Goal: Task Accomplishment & Management: Complete application form

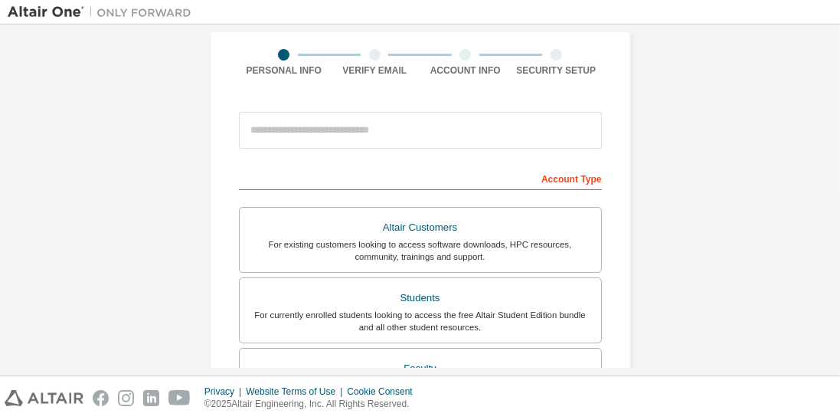
scroll to position [110, 0]
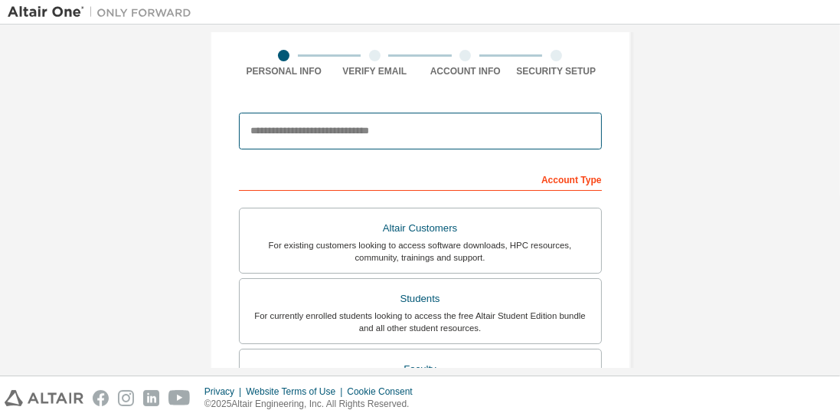
click at [493, 127] on input "email" at bounding box center [420, 131] width 363 height 37
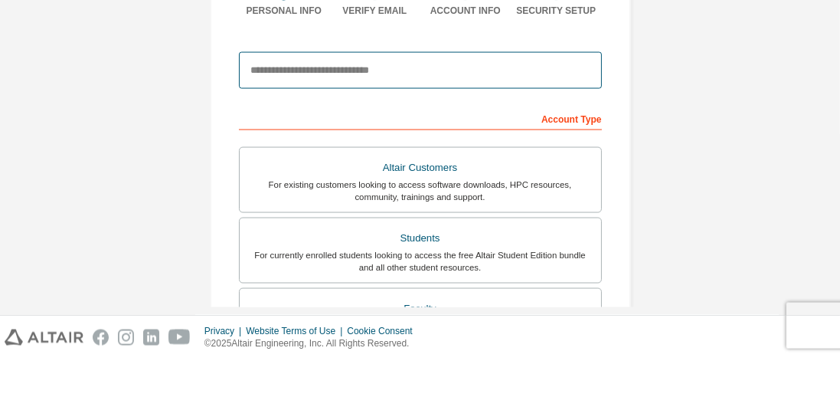
type input "**********"
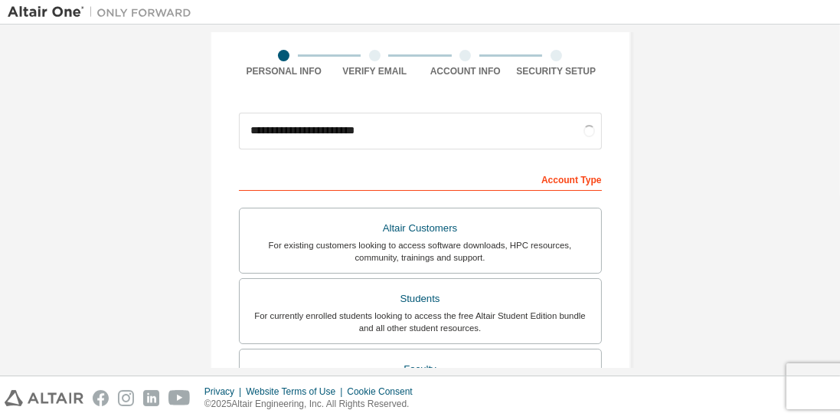
click at [485, 304] on div "Students" at bounding box center [420, 298] width 343 height 21
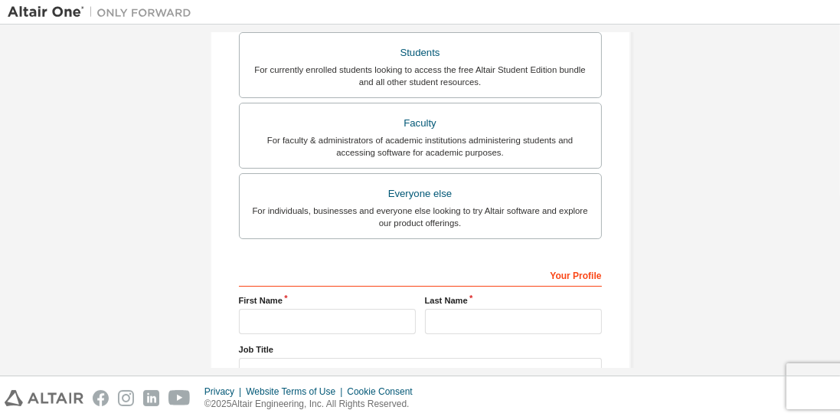
scroll to position [460, 0]
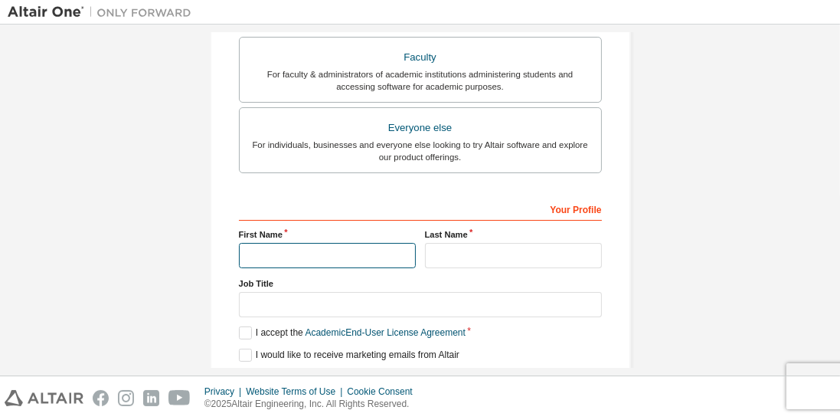
click at [262, 246] on input "text" at bounding box center [327, 255] width 177 height 25
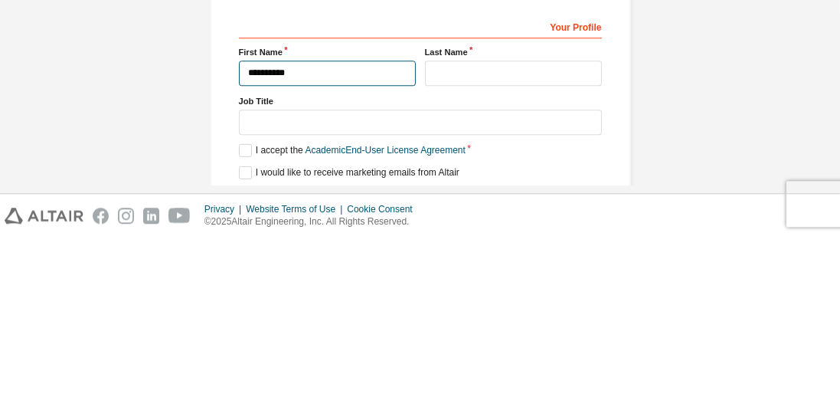
type input "*********"
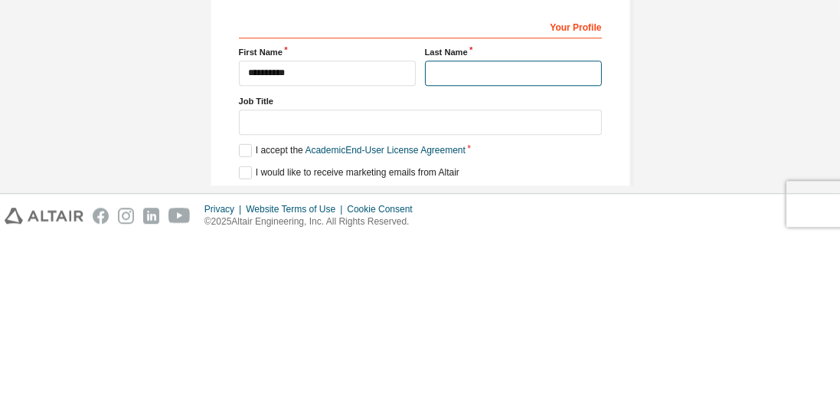
click at [519, 256] on input "text" at bounding box center [513, 255] width 177 height 25
type input "*******"
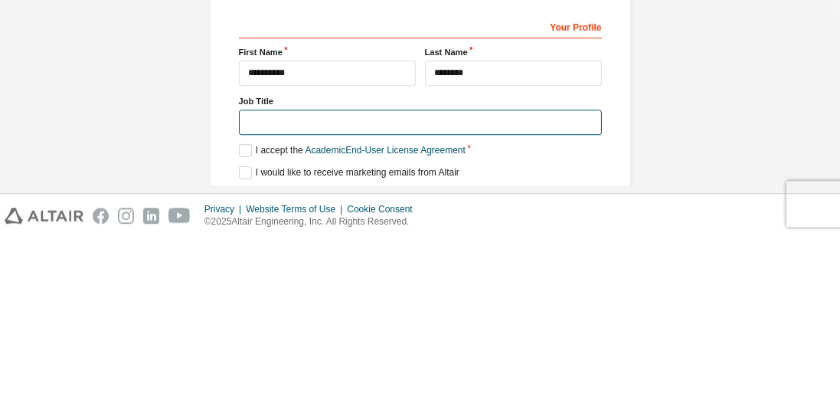
click at [500, 301] on input "text" at bounding box center [420, 304] width 363 height 25
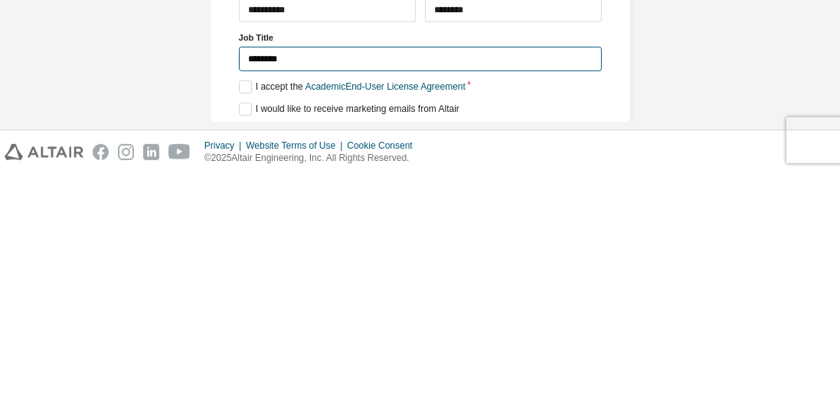
type input "*******"
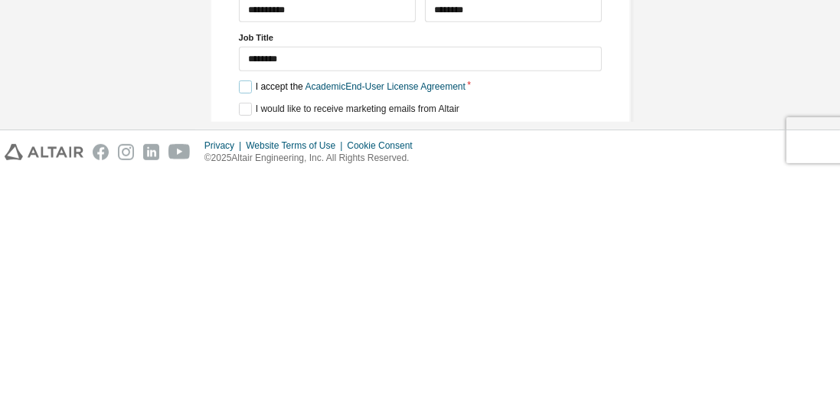
click at [246, 326] on label "I accept the Academic End-User License Agreement" at bounding box center [352, 332] width 227 height 13
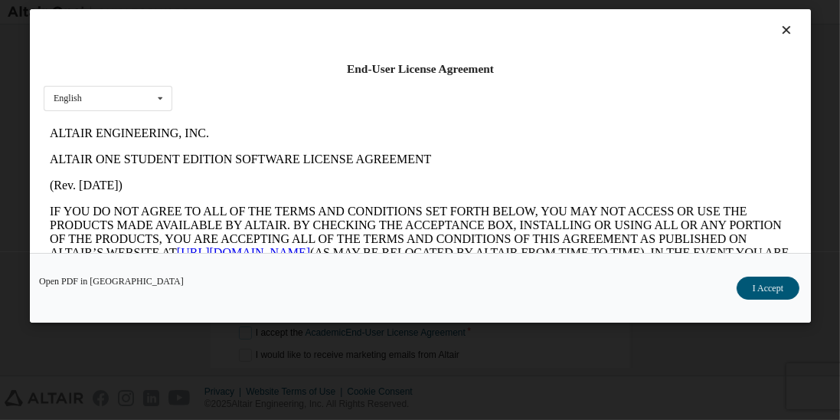
scroll to position [0, 0]
click at [768, 300] on button "I Accept" at bounding box center [767, 288] width 63 height 23
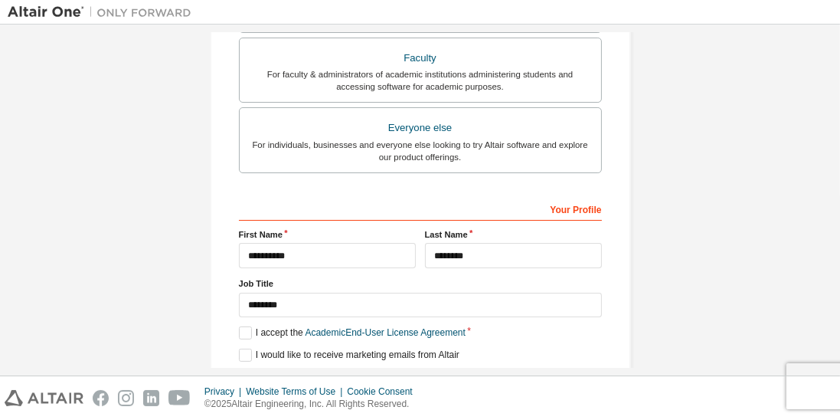
click at [425, 371] on button "Next" at bounding box center [419, 382] width 69 height 23
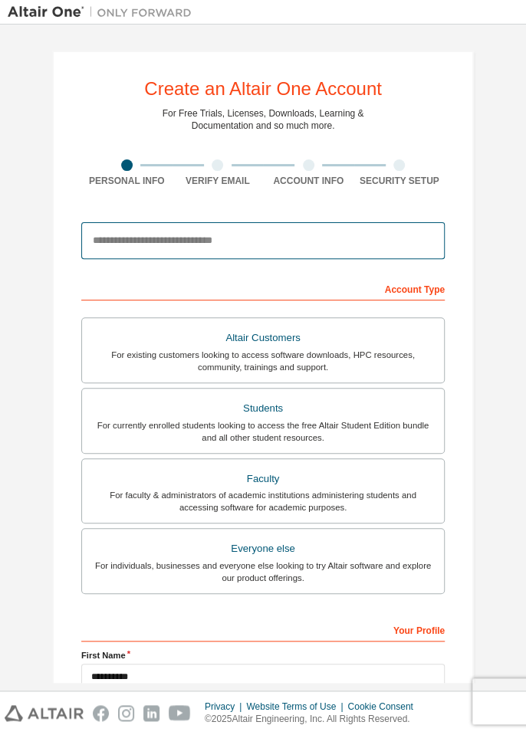
click at [354, 233] on input "email" at bounding box center [262, 240] width 363 height 37
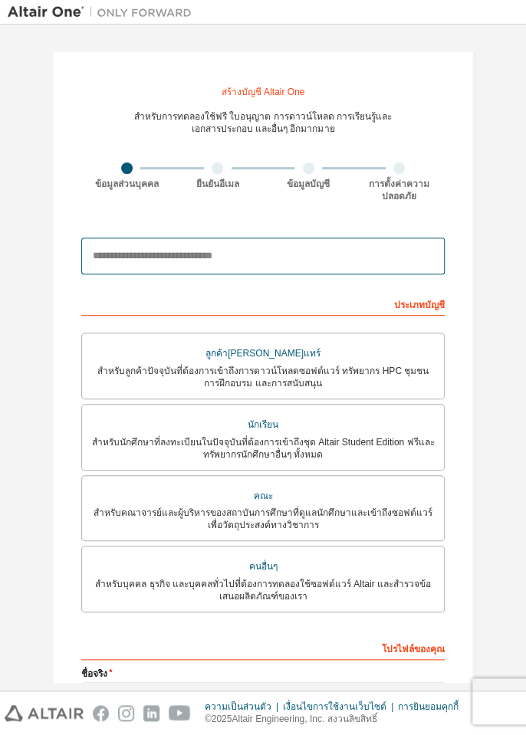
type input "**********"
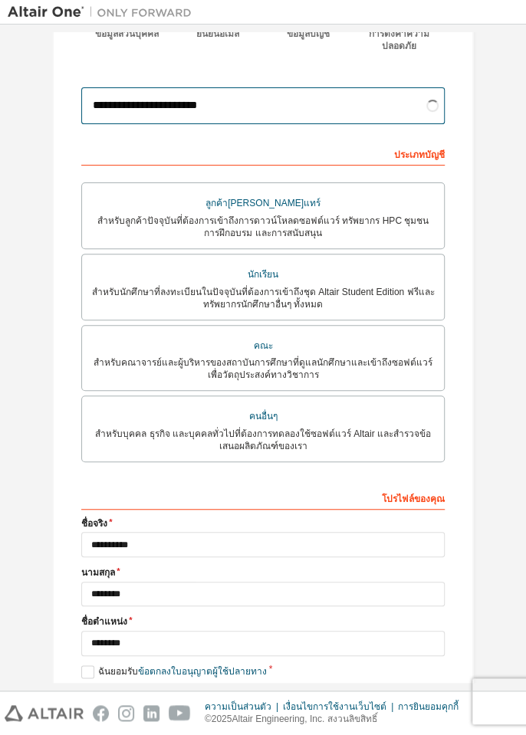
scroll to position [172, 0]
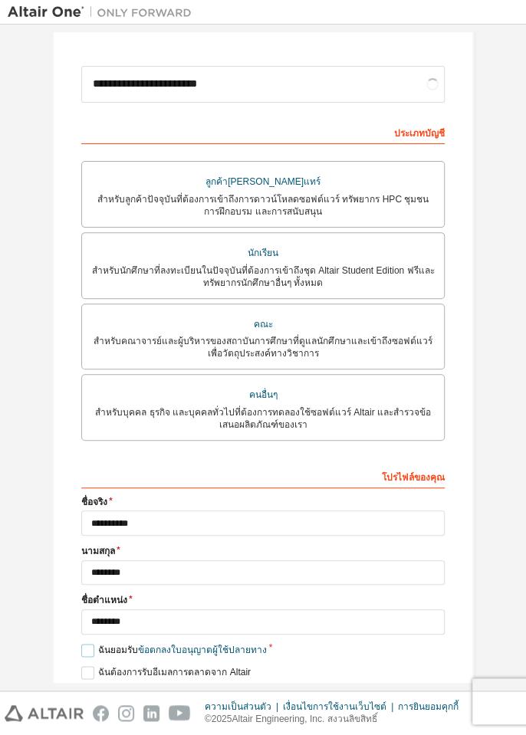
click at [86, 647] on label "ฉันยอมรับ ข้อตกลงใบอนุญาตผู้ใช้ปลายทาง" at bounding box center [173, 650] width 185 height 13
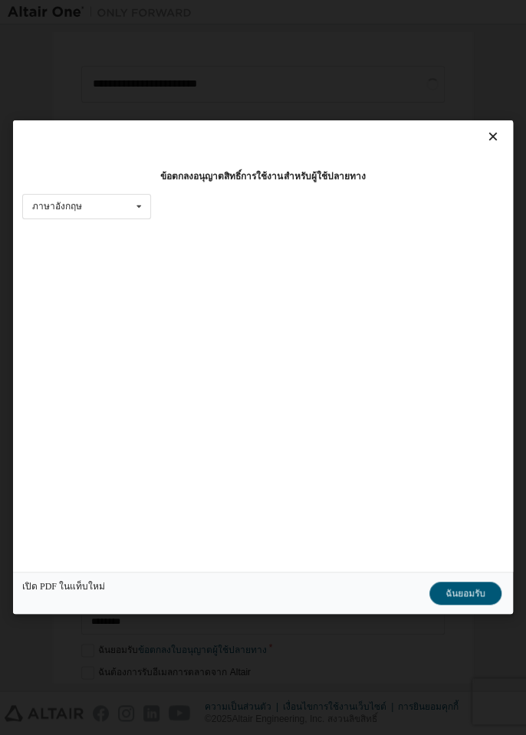
click at [481, 599] on font "ฉันยอมรับ" at bounding box center [465, 593] width 40 height 11
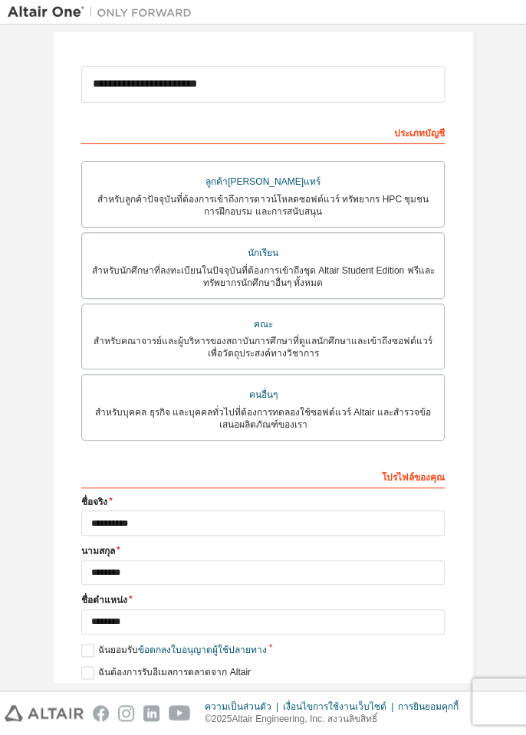
click at [266, 693] on div "ต่อไป" at bounding box center [262, 699] width 363 height 23
click at [403, 479] on div "โปรไฟล์ของคุณ" at bounding box center [262, 475] width 363 height 25
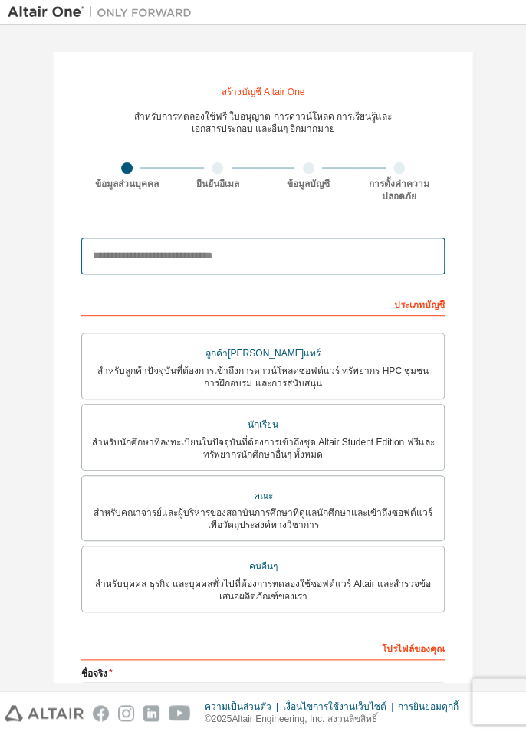
click at [233, 249] on input "email" at bounding box center [262, 255] width 363 height 37
type input "**********"
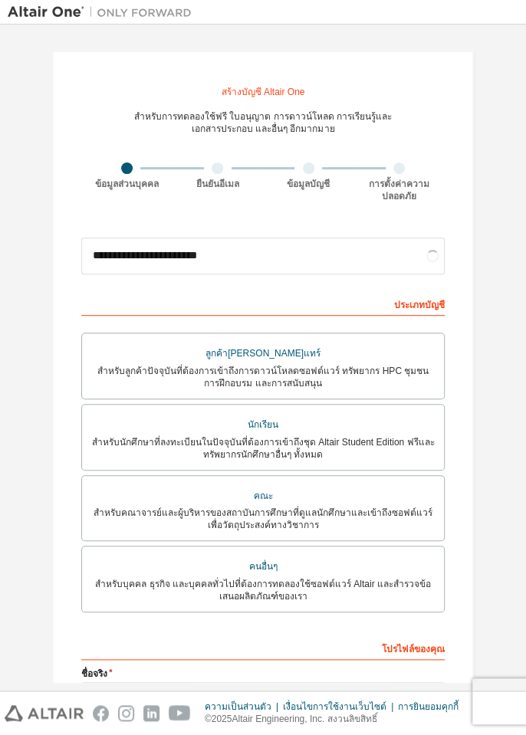
click at [255, 437] on font "สำหรับนักศึกษาที่ลงทะเบียนในปัจจุบันที่ต้องการเข้าถึงชุด Altair Student Edition…" at bounding box center [263, 448] width 342 height 23
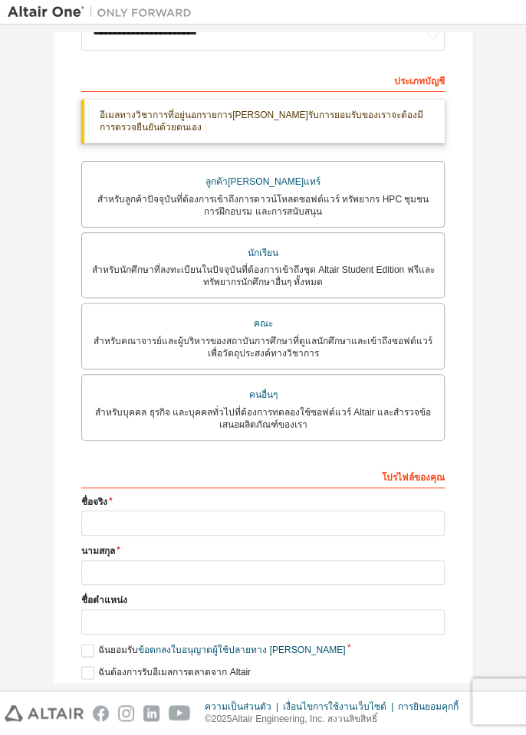
scroll to position [221, 0]
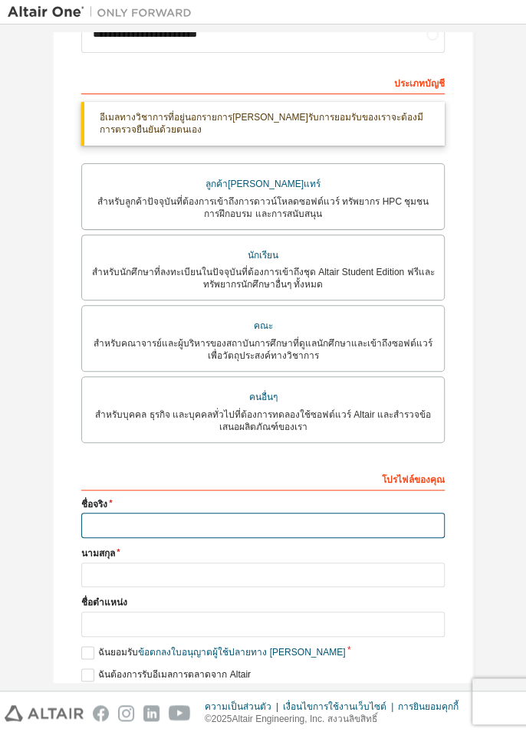
click at [170, 523] on input "text" at bounding box center [262, 525] width 363 height 25
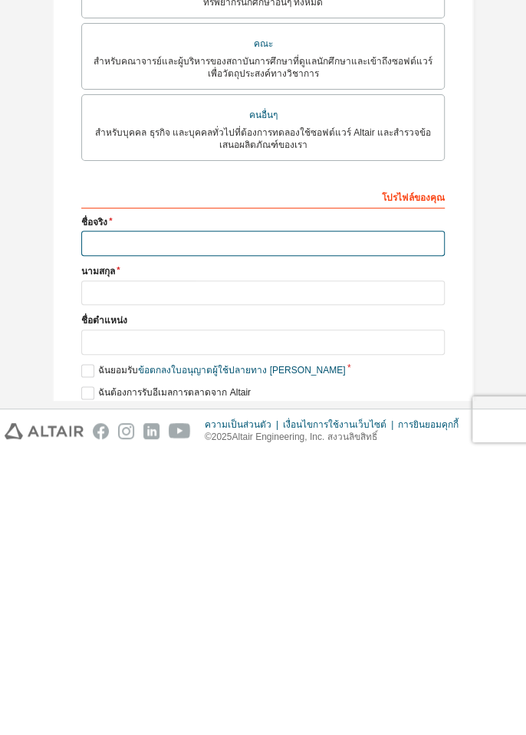
type input "*********"
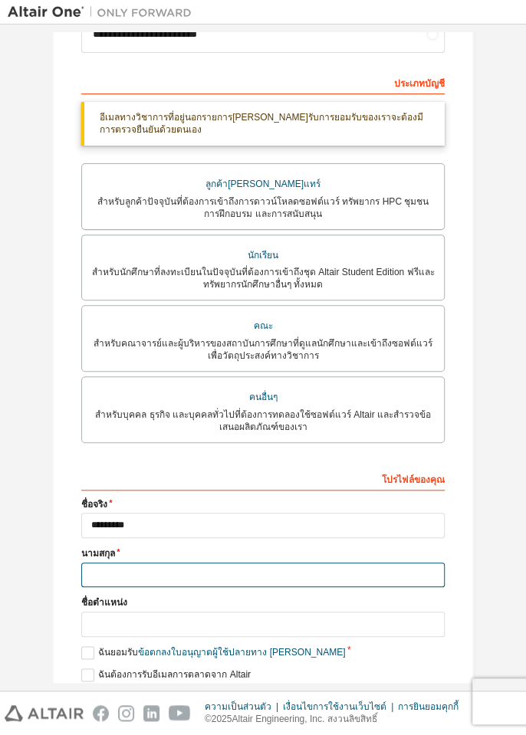
click at [127, 573] on input "text" at bounding box center [262, 574] width 363 height 25
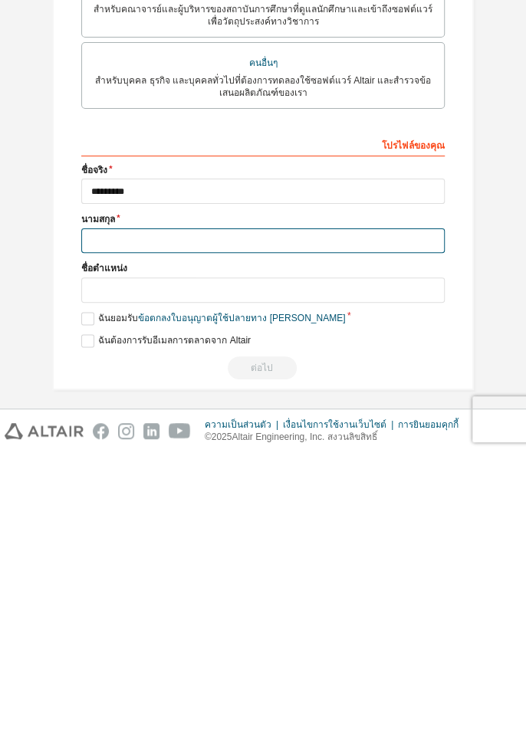
scroll to position [172, 0]
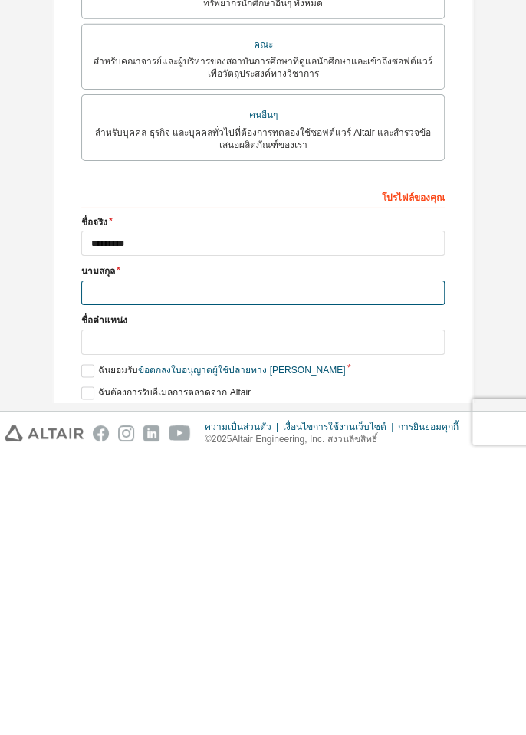
type input "*******"
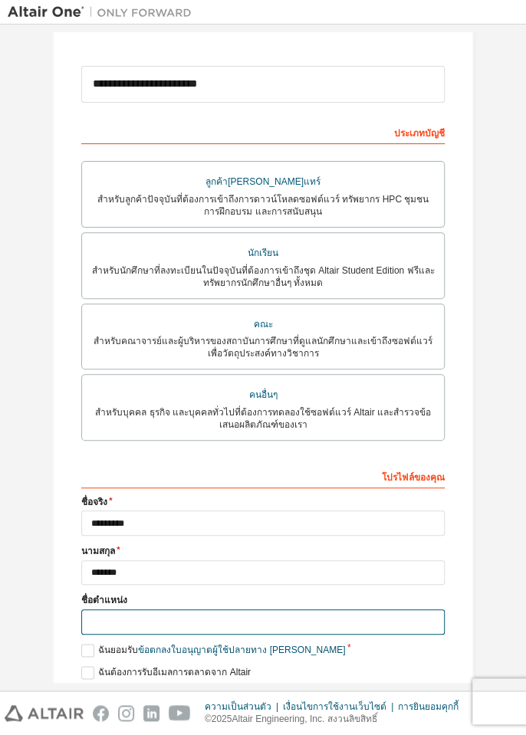
click at [100, 611] on input "text" at bounding box center [262, 621] width 363 height 25
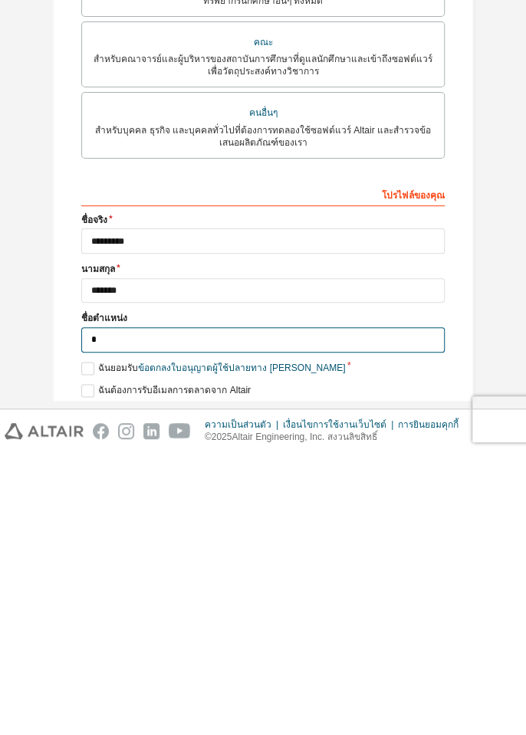
type input "*******"
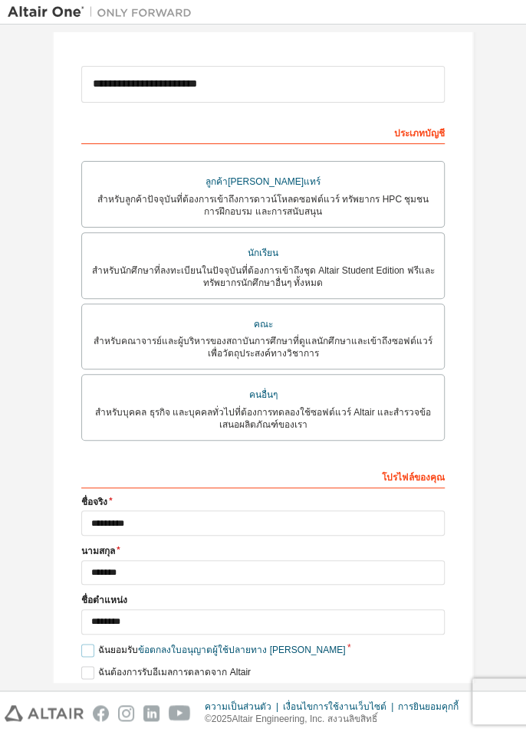
click at [87, 644] on label "ฉันยอมรับ ข้อตกลงใบอนุญาตผู้ใช้ปลายทาง เชิงวิชาการ" at bounding box center [213, 650] width 264 height 13
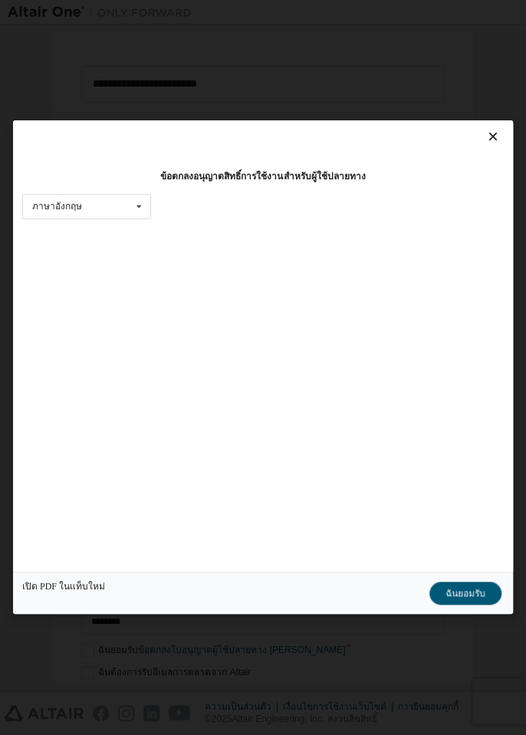
click at [454, 599] on font "ฉันยอมรับ" at bounding box center [465, 593] width 40 height 11
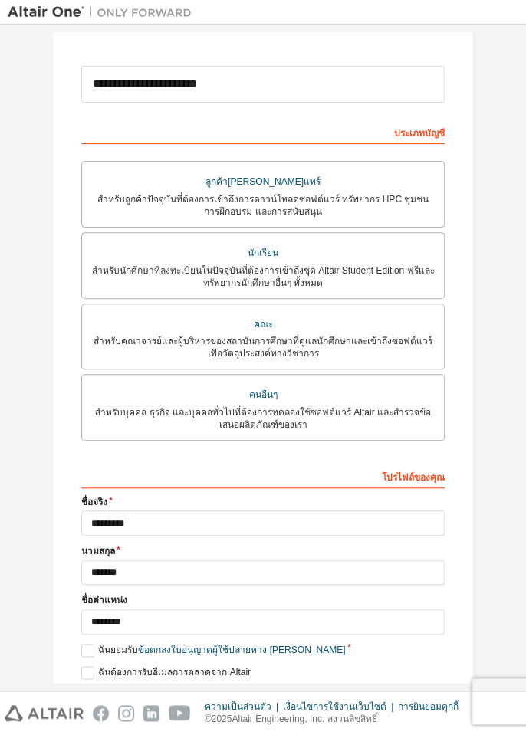
click at [260, 688] on button "ต่อไป" at bounding box center [262, 699] width 69 height 23
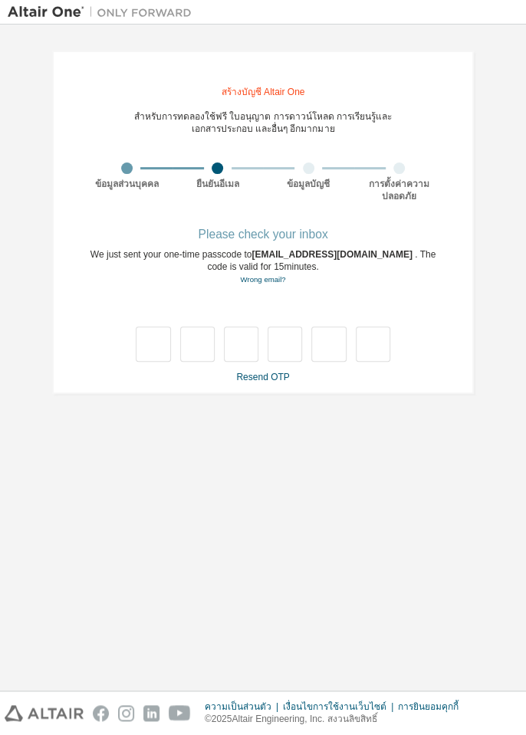
scroll to position [0, 0]
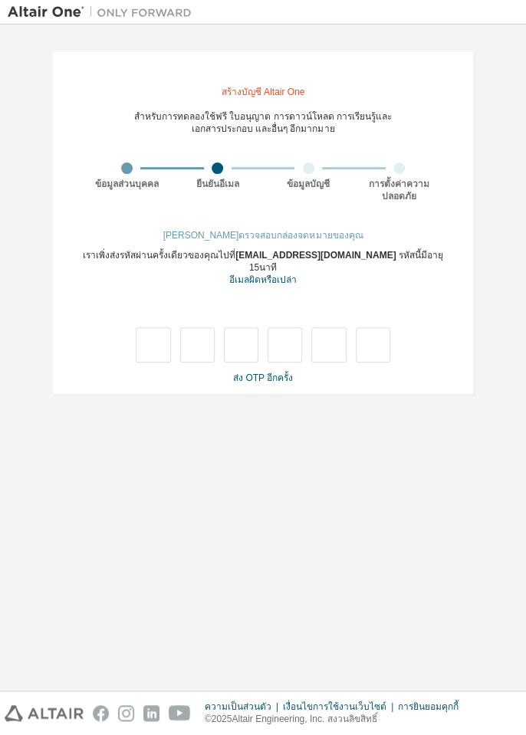
click at [253, 372] on font "ส่ง OTP อีกครั้ง" at bounding box center [263, 377] width 60 height 11
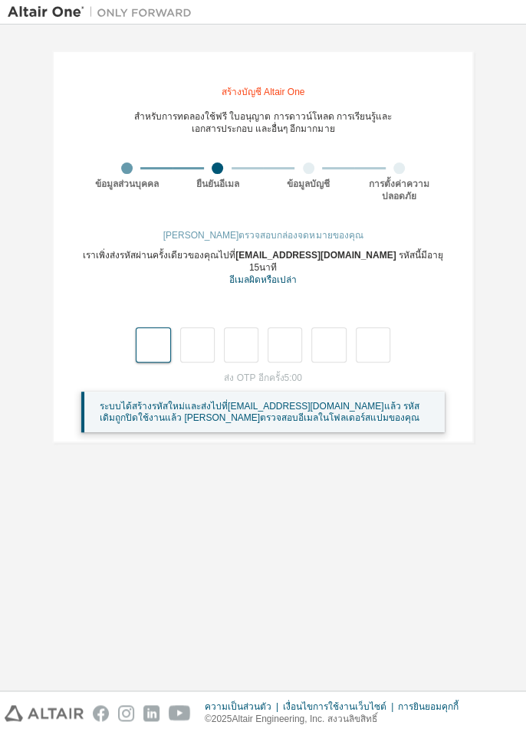
click at [152, 329] on input "text" at bounding box center [153, 344] width 34 height 35
type input "*"
click at [201, 332] on input "*" at bounding box center [197, 344] width 34 height 35
click at [193, 329] on input "text" at bounding box center [197, 344] width 34 height 35
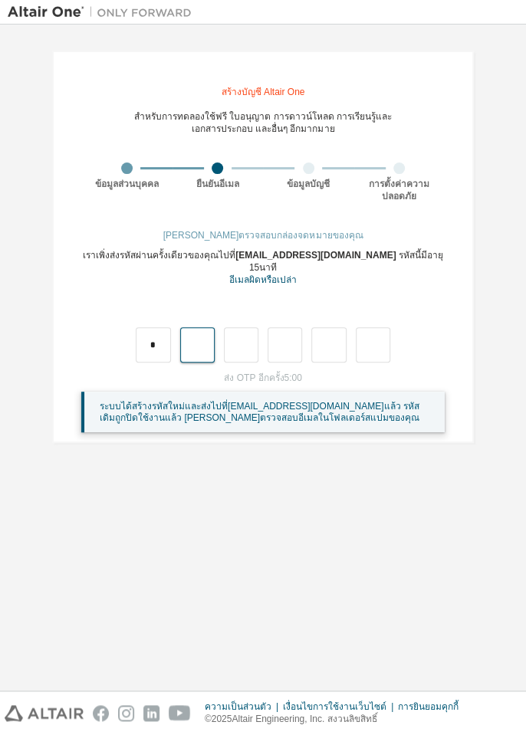
type input "*"
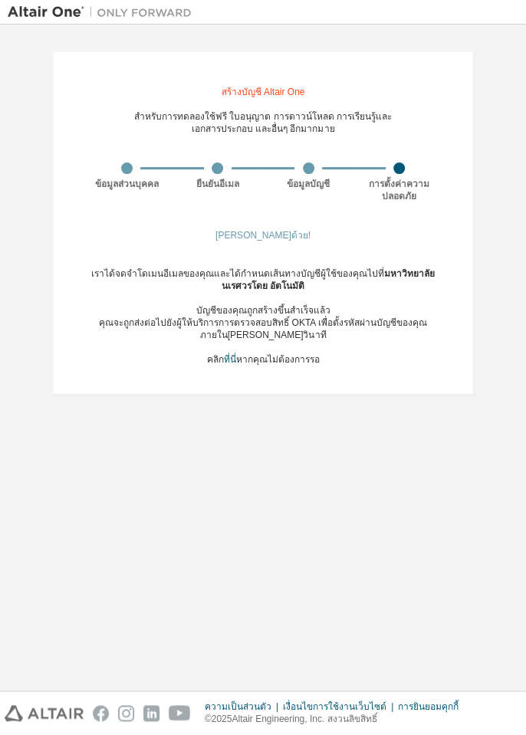
click at [262, 221] on div "สร้างบัญชี Altair One สำหรับการทดลองใช้ฟรี ใบอนุญาต การดาวน์โหลด การเรียนรู้และ…" at bounding box center [262, 223] width 421 height 344
click at [258, 237] on font "ยินดีด้วย!" at bounding box center [262, 235] width 95 height 11
click at [231, 357] on font "ที่นี่" at bounding box center [230, 359] width 12 height 11
